Goal: Information Seeking & Learning: Learn about a topic

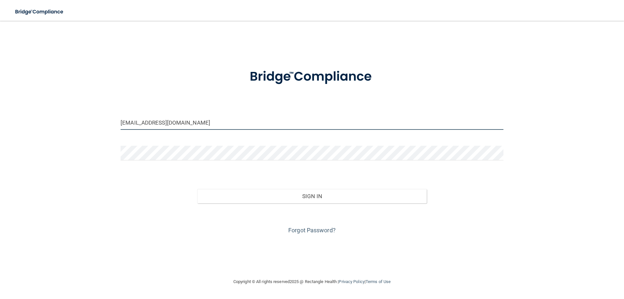
click at [238, 127] on input "[EMAIL_ADDRESS][DOMAIN_NAME]" at bounding box center [312, 122] width 383 height 15
click at [266, 120] on input "[EMAIL_ADDRESS][DOMAIN_NAME]" at bounding box center [312, 122] width 383 height 15
type input "[EMAIL_ADDRESS][DOMAIN_NAME]"
drag, startPoint x: 228, startPoint y: 122, endPoint x: 60, endPoint y: 97, distance: 169.6
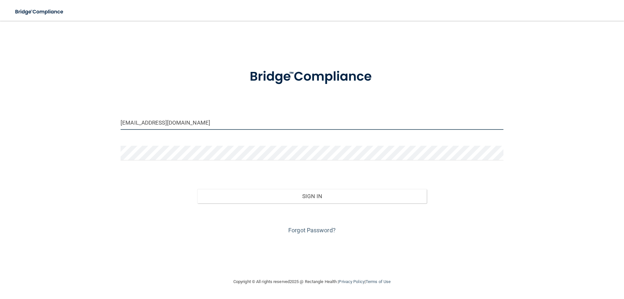
click at [54, 98] on div "[EMAIL_ADDRESS][DOMAIN_NAME] Invalid email/password. You don't have permission …" at bounding box center [312, 149] width 598 height 244
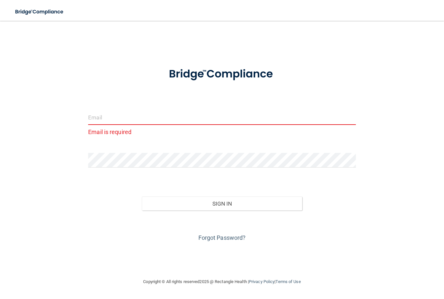
drag, startPoint x: 267, startPoint y: 98, endPoint x: 281, endPoint y: 99, distance: 14.4
click at [275, 98] on form "Email is required Invalid email/password. You don't have permission to access t…" at bounding box center [221, 151] width 267 height 183
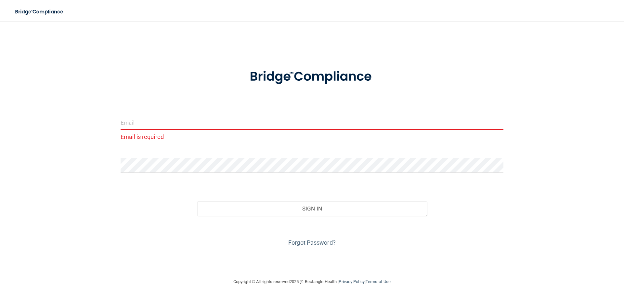
click at [181, 123] on input "email" at bounding box center [312, 122] width 383 height 15
type input "[EMAIL_ADDRESS][DOMAIN_NAME]"
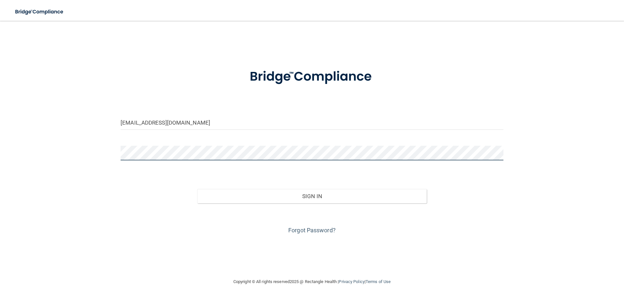
click at [0, 142] on main "[EMAIL_ADDRESS][DOMAIN_NAME] Invalid email/password. You don't have permission …" at bounding box center [312, 160] width 624 height 278
click at [197, 189] on button "Sign In" at bounding box center [312, 196] width 230 height 14
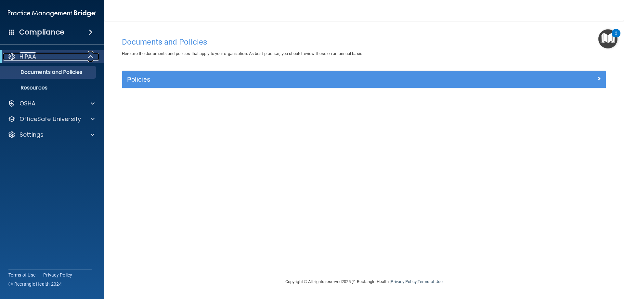
click at [90, 57] on span at bounding box center [92, 57] width 6 height 8
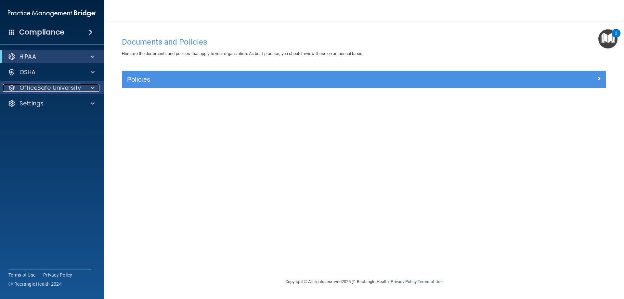
click at [91, 85] on span at bounding box center [93, 88] width 4 height 8
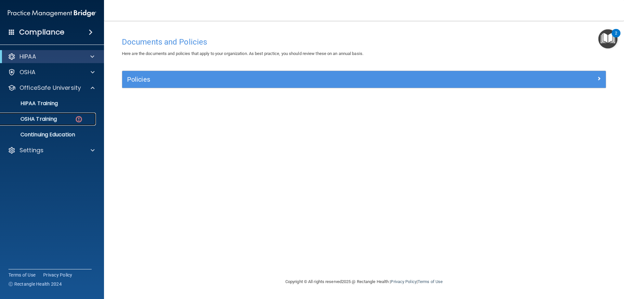
click at [78, 121] on img at bounding box center [79, 119] width 8 height 8
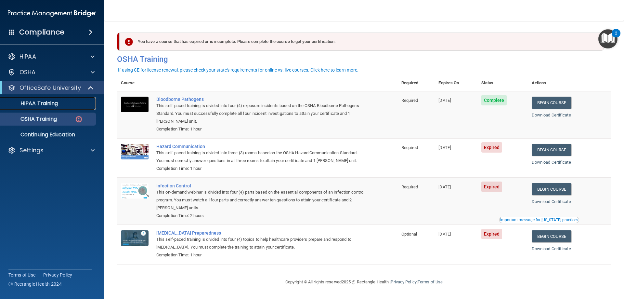
click at [61, 106] on div "HIPAA Training" at bounding box center [48, 103] width 89 height 7
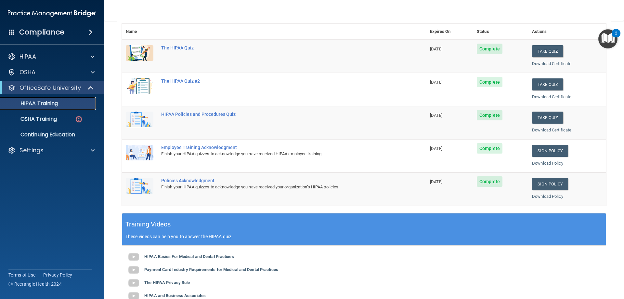
scroll to position [33, 0]
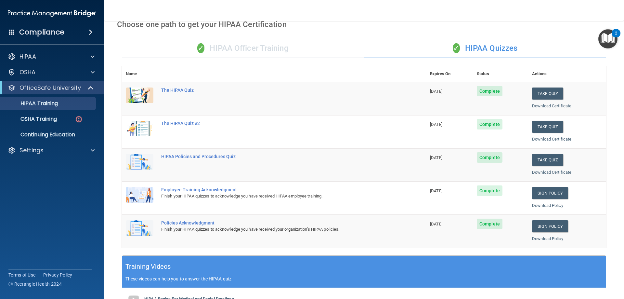
click at [232, 49] on div "✓ HIPAA Officer Training" at bounding box center [243, 49] width 242 height 20
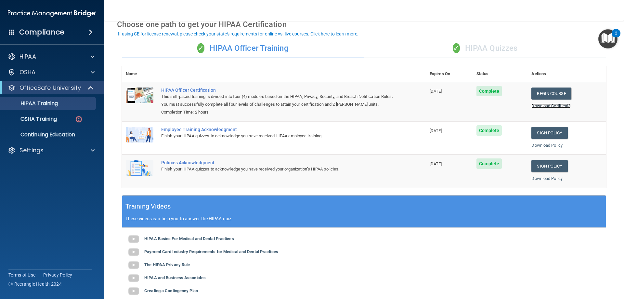
click at [547, 108] on link "Download Certificate" at bounding box center [551, 105] width 39 height 5
click at [548, 146] on link "Download Policy" at bounding box center [547, 145] width 31 height 5
click at [487, 47] on div "✓ HIPAA Quizzes" at bounding box center [485, 49] width 242 height 20
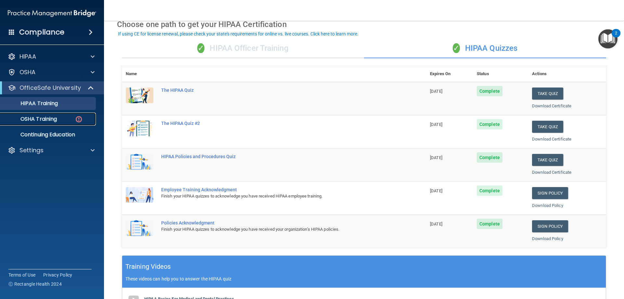
click at [67, 122] on div "OSHA Training" at bounding box center [48, 119] width 89 height 7
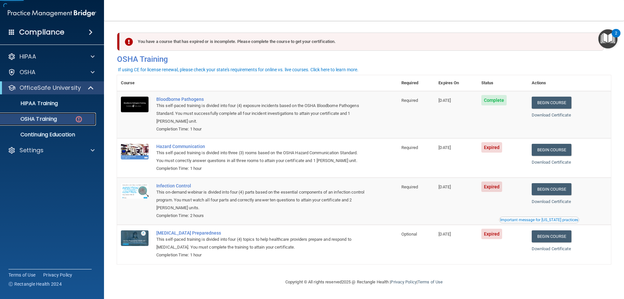
scroll to position [0, 0]
click at [552, 112] on link "Download Certificate" at bounding box center [551, 114] width 39 height 5
click at [547, 161] on link "Download Certificate" at bounding box center [551, 162] width 39 height 5
click at [541, 149] on link "Begin Course" at bounding box center [552, 150] width 40 height 12
